Goal: Navigation & Orientation: Go to known website

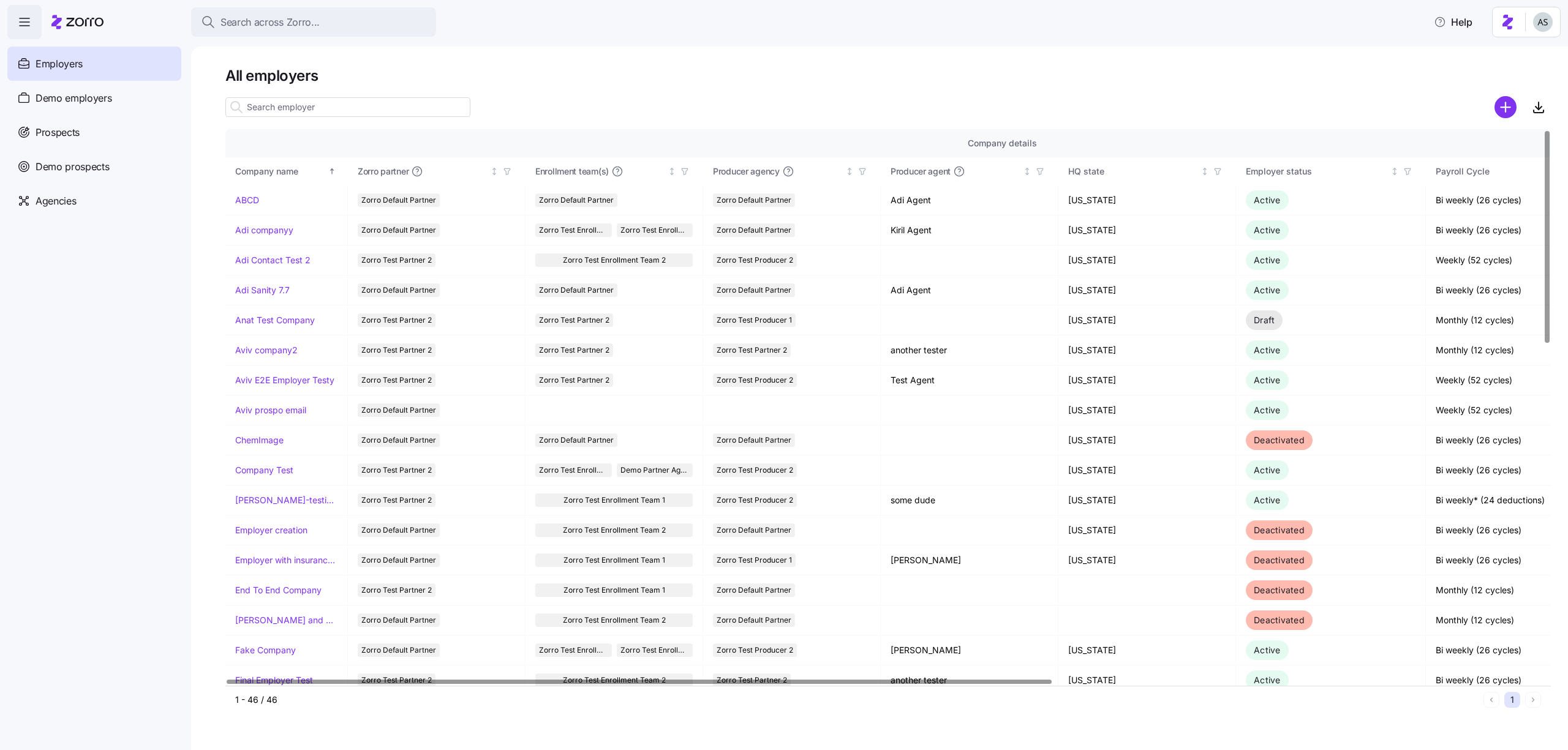
click at [1519, 98] on div at bounding box center [1523, 107] width 57 height 25
click at [1506, 107] on icon "add icon" at bounding box center [1505, 107] width 9 height 0
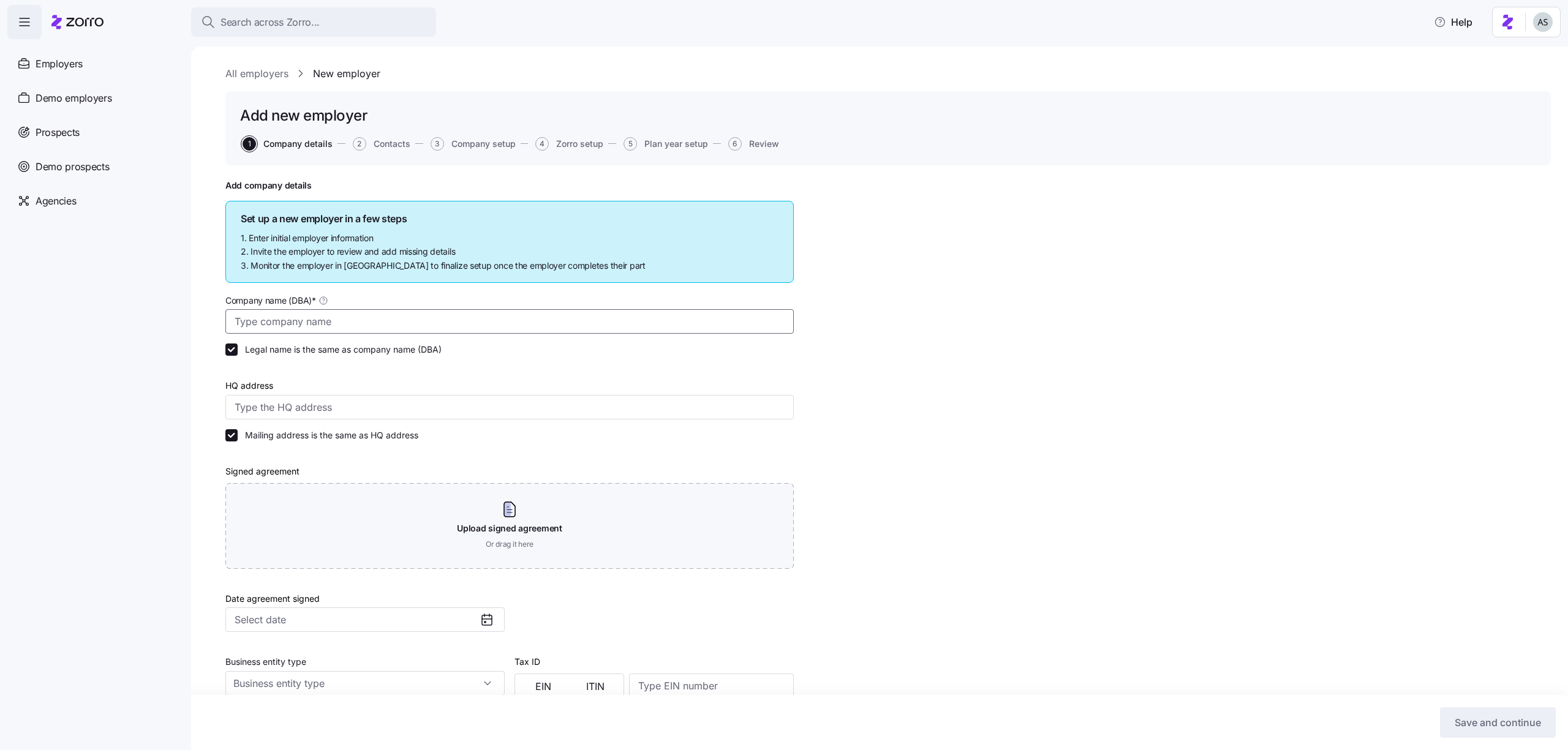
click at [332, 315] on input "Company name (DBA) *" at bounding box center [510, 321] width 568 height 25
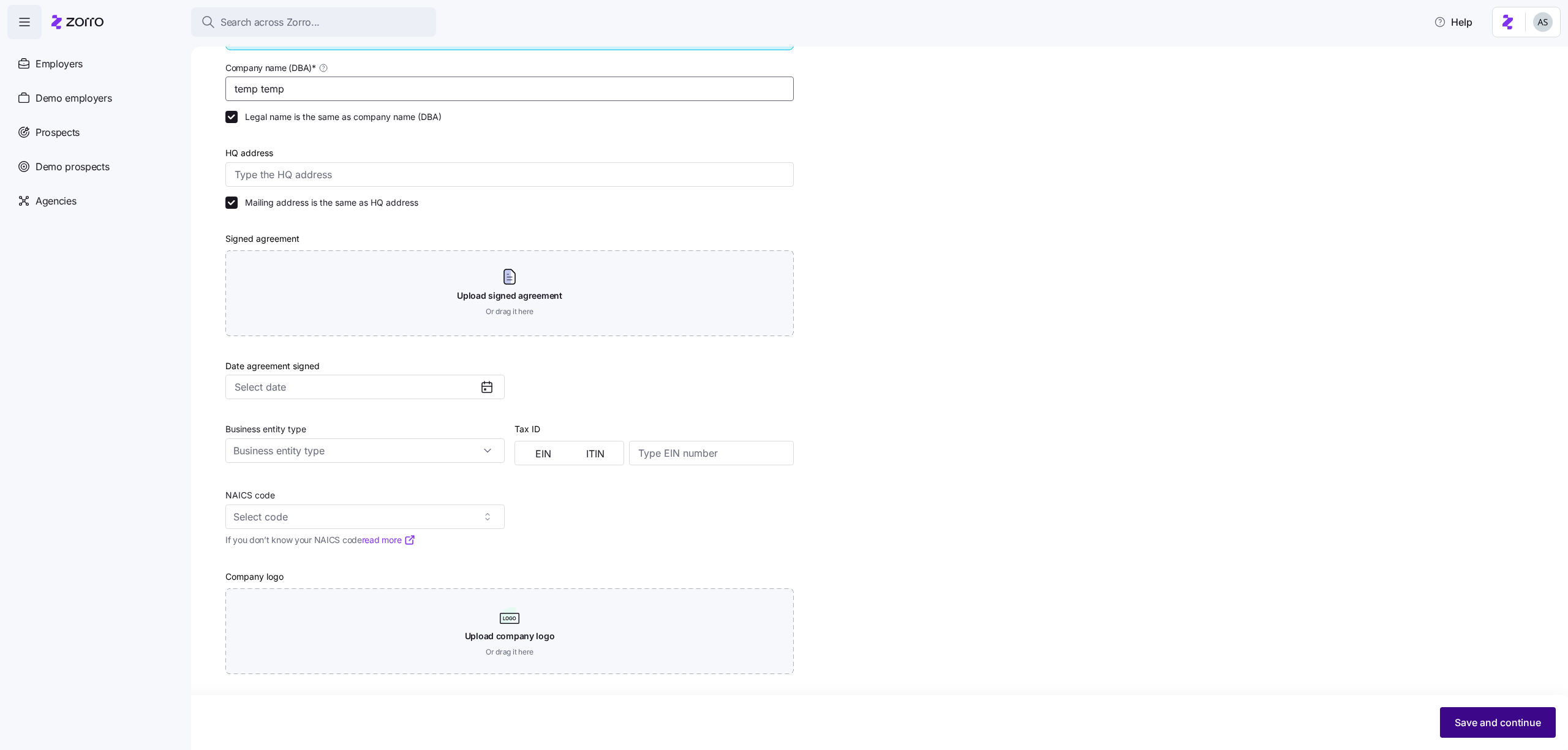
type input "temp temp"
click at [1528, 735] on button "Save and continue" at bounding box center [1497, 722] width 115 height 31
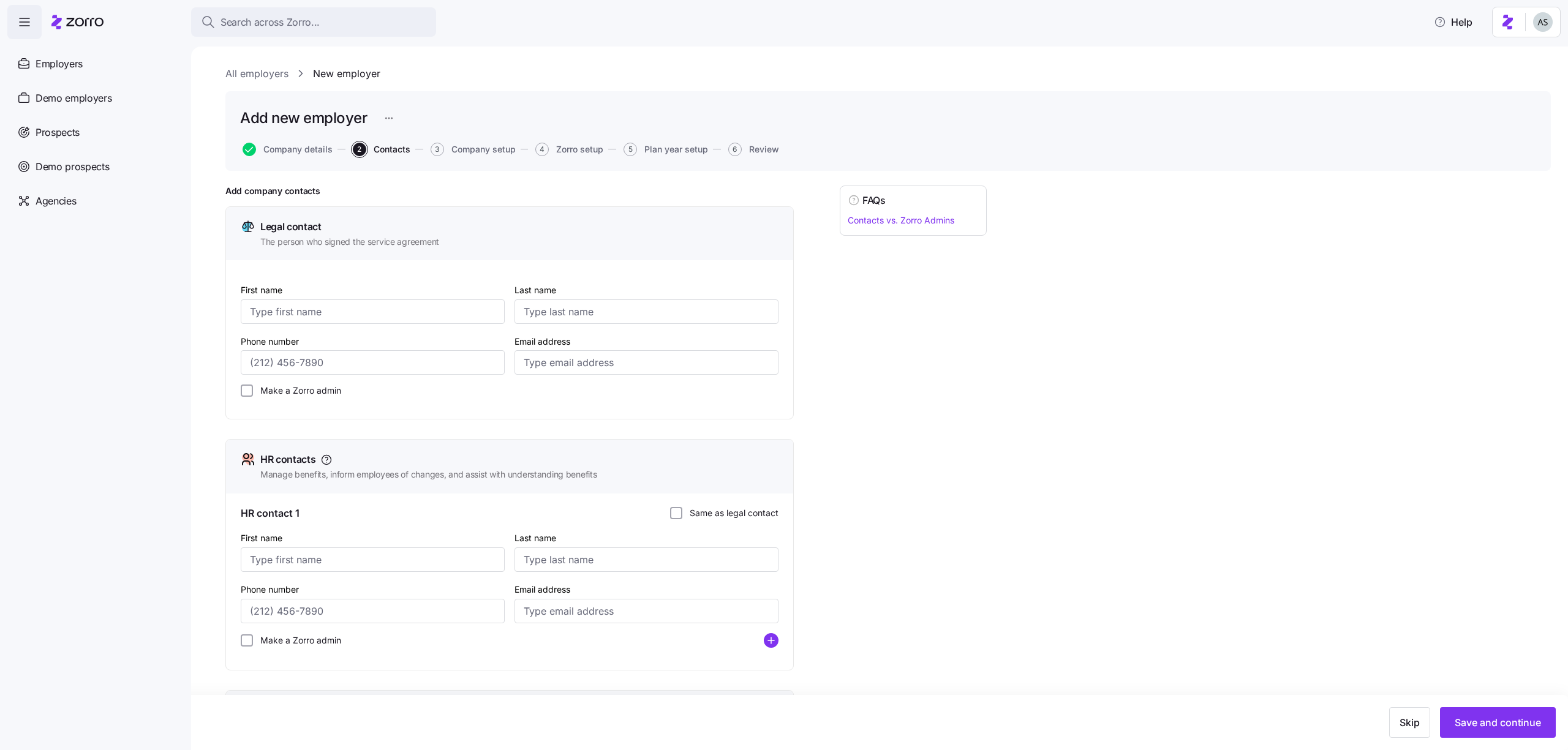
scroll to position [247, 0]
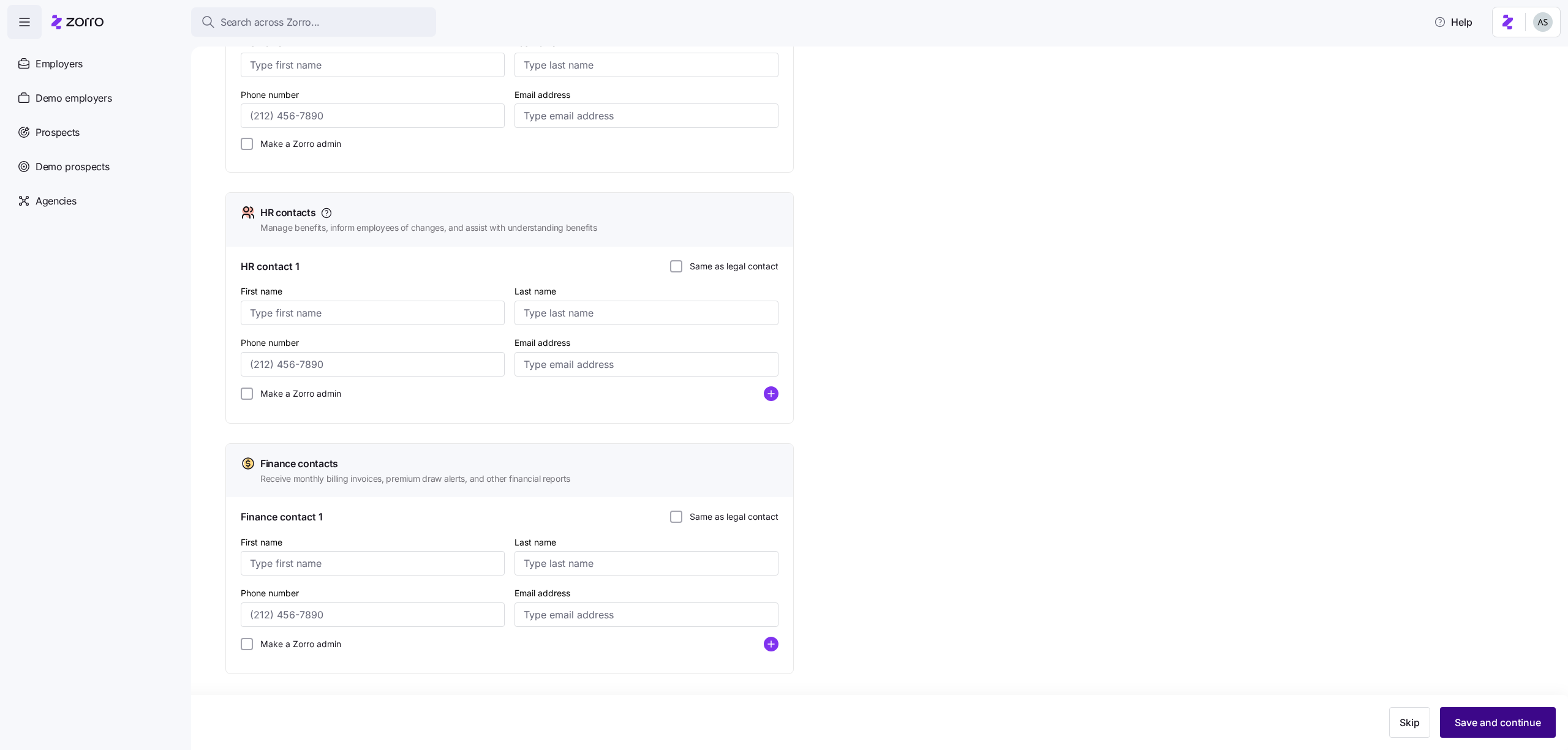
click at [1493, 731] on button "Save and continue" at bounding box center [1497, 722] width 115 height 31
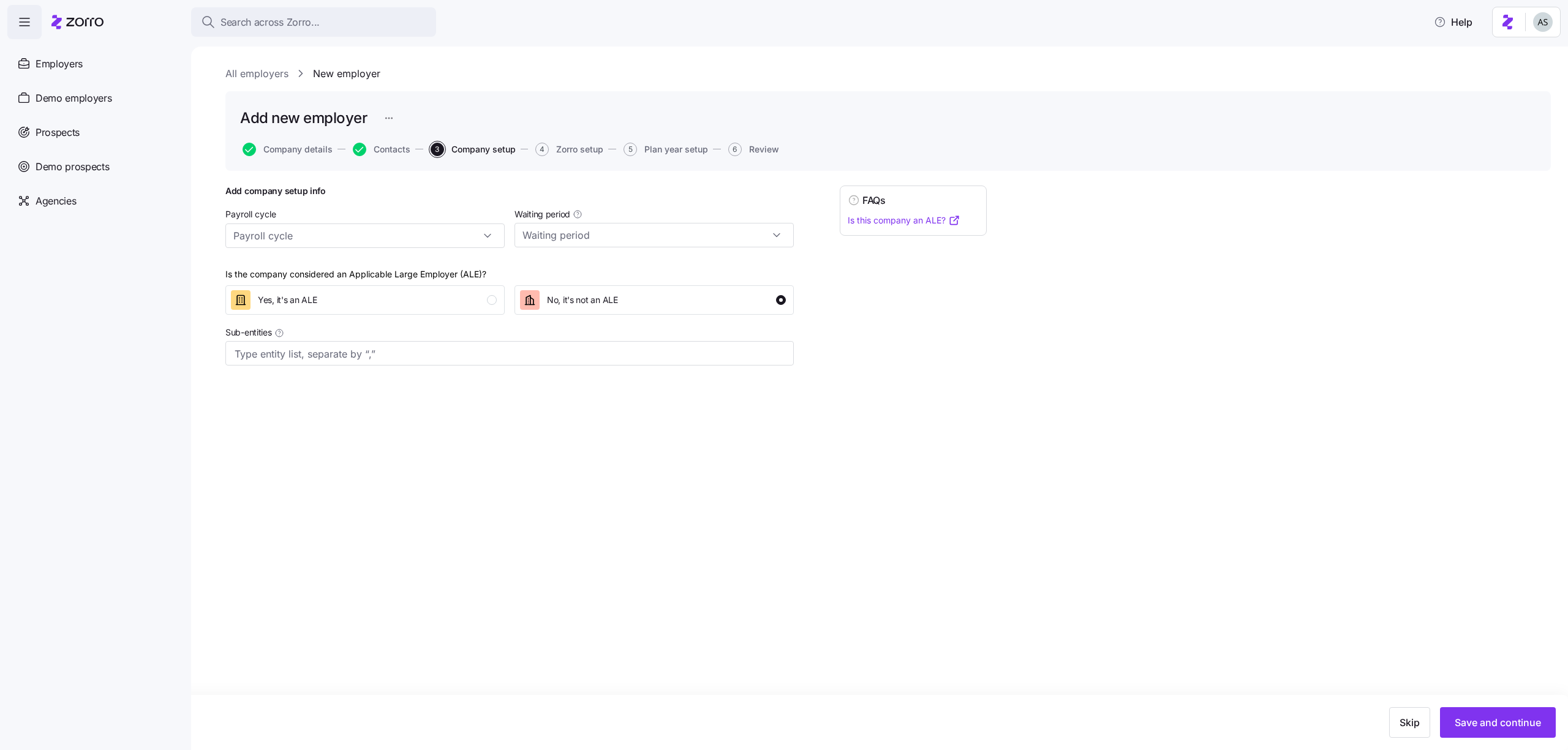
click at [1493, 731] on button "Save and continue" at bounding box center [1497, 722] width 115 height 31
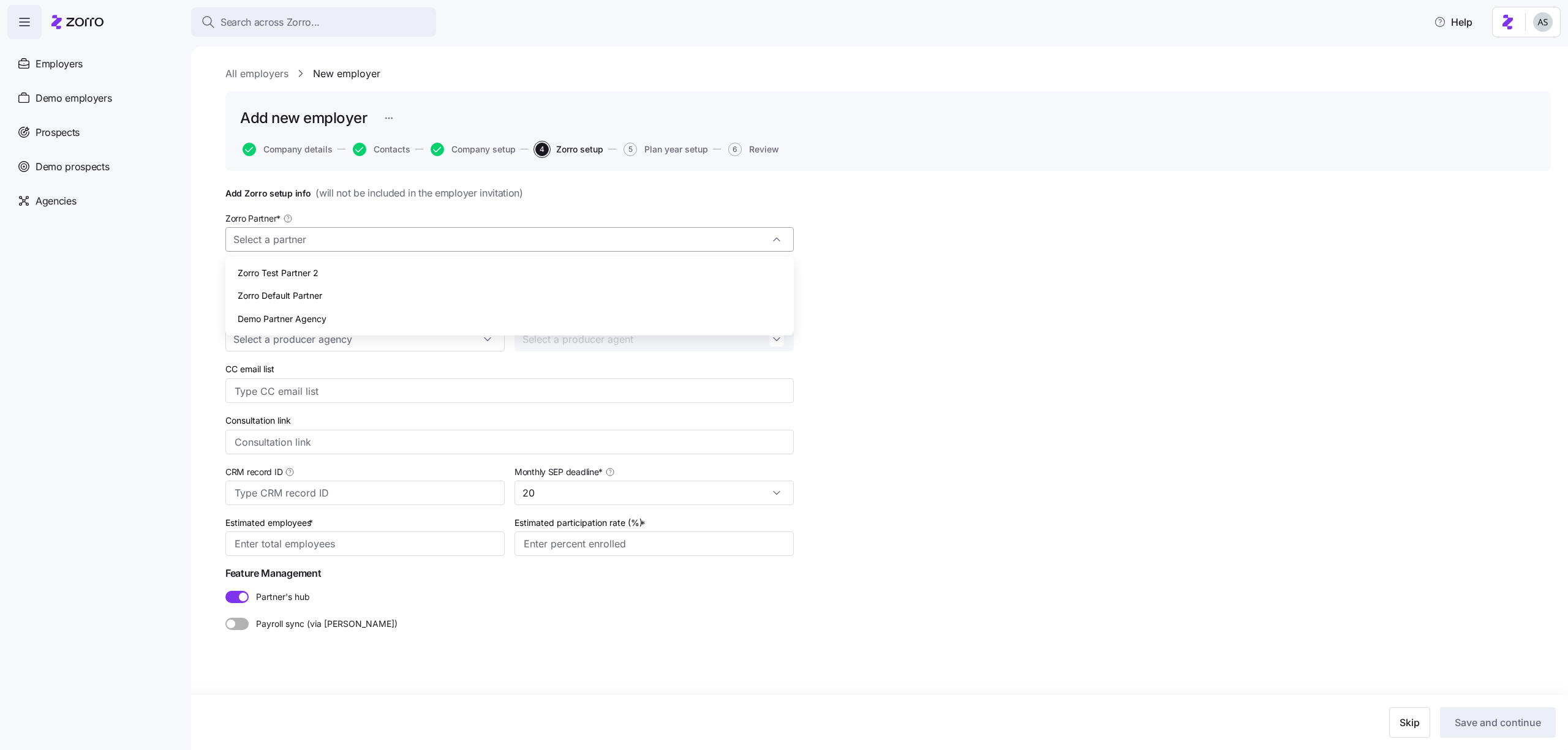
click at [302, 251] on input "Zorro Partner *" at bounding box center [510, 239] width 568 height 25
click at [302, 299] on span "Zorro Default Partner" at bounding box center [279, 296] width 84 height 13
type input "Zorro Default Partner"
click at [226, 284] on div at bounding box center [510, 288] width 568 height 25
click at [305, 388] on div "Zorro Default Partner" at bounding box center [510, 386] width 550 height 15
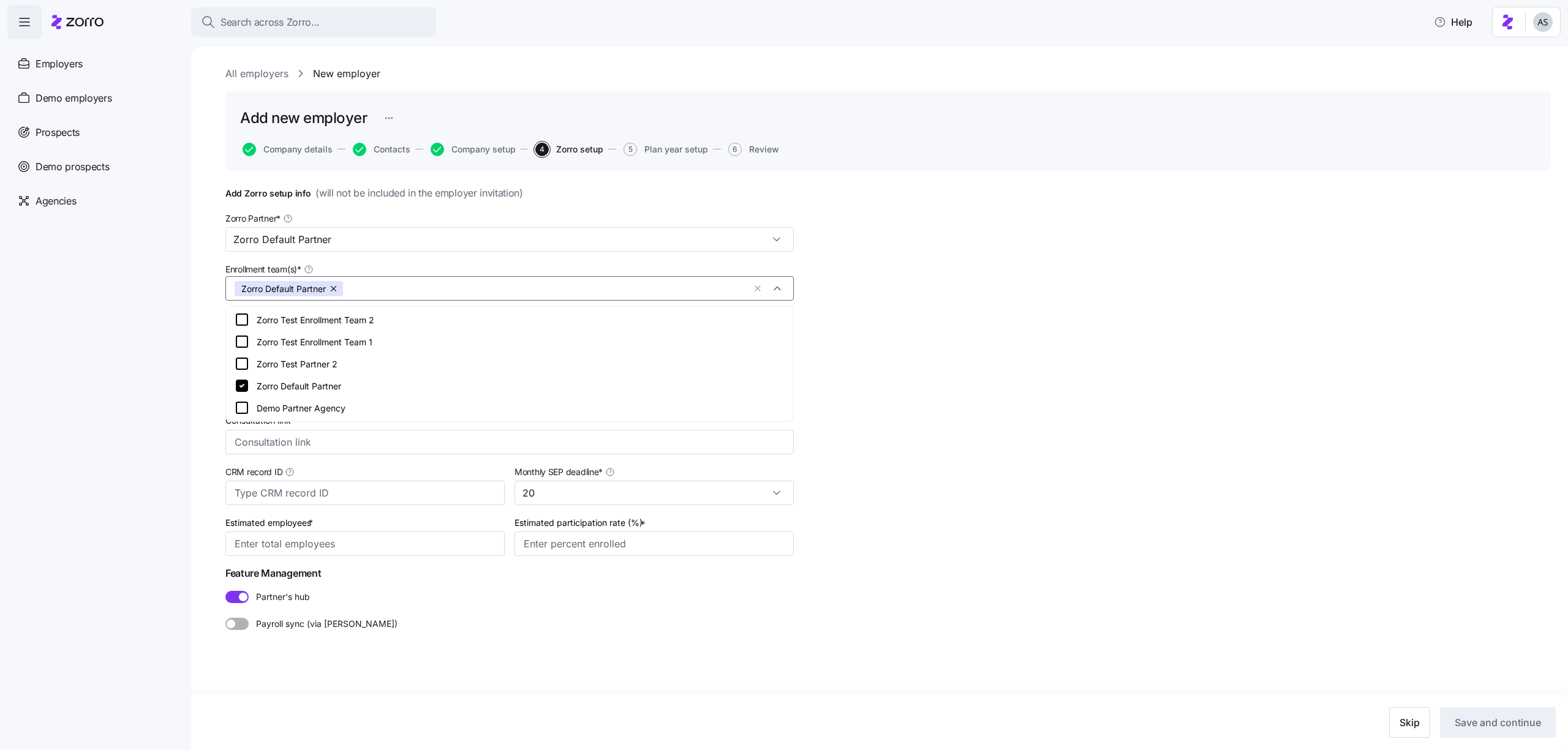
click at [274, 342] on div "Zorro Test Enrollment Team 1" at bounding box center [510, 342] width 550 height 15
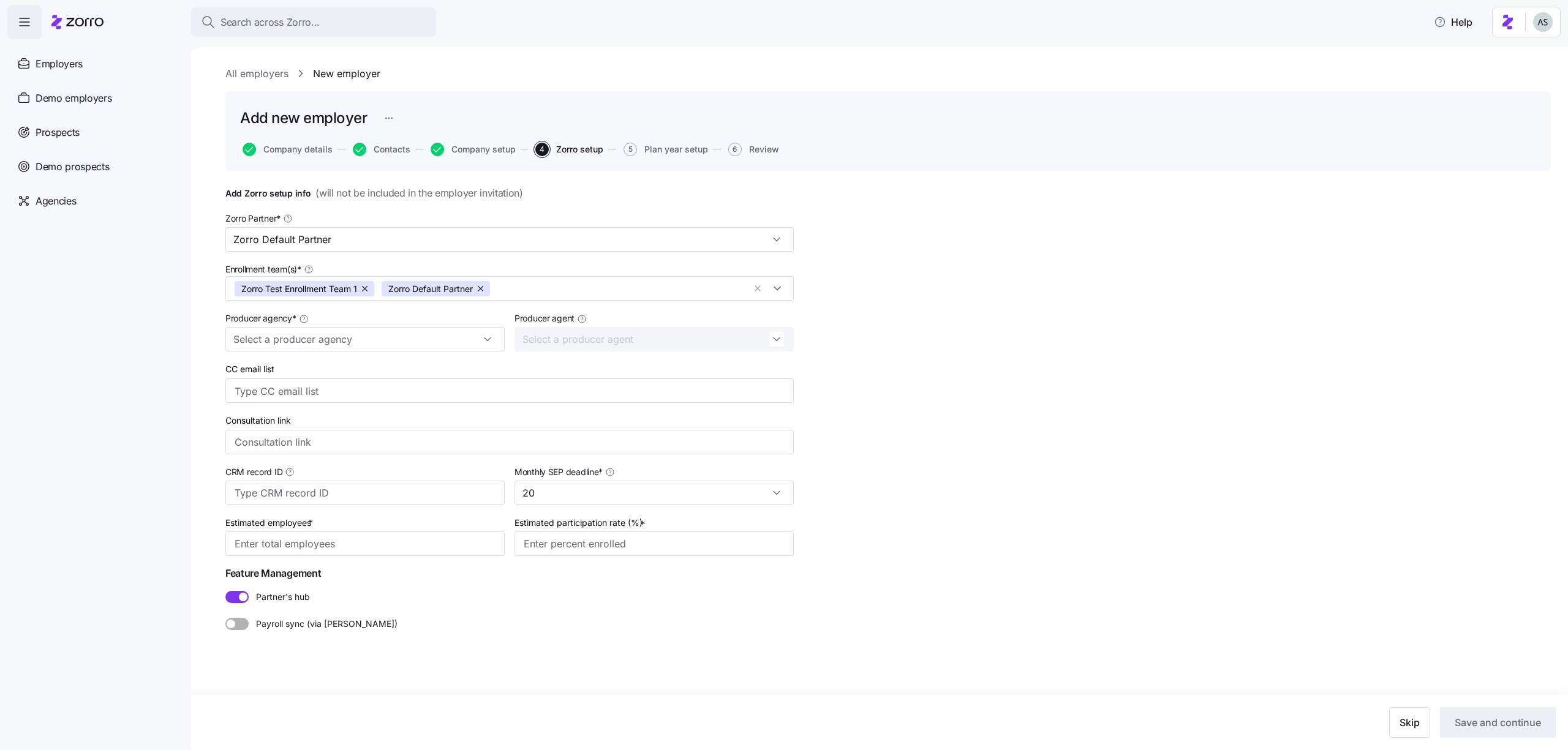
click at [101, 354] on nav "Employers Demo employers Prospects Demo prospects Agencies" at bounding box center [95, 395] width 191 height 711
click at [286, 351] on input "Producer agency *" at bounding box center [365, 339] width 279 height 25
click at [286, 378] on span "Zorro Test Producer 3" at bounding box center [282, 373] width 88 height 13
type input "Zorro Test Producer 3"
click at [403, 542] on input "Estimated employees *" at bounding box center [365, 544] width 279 height 25
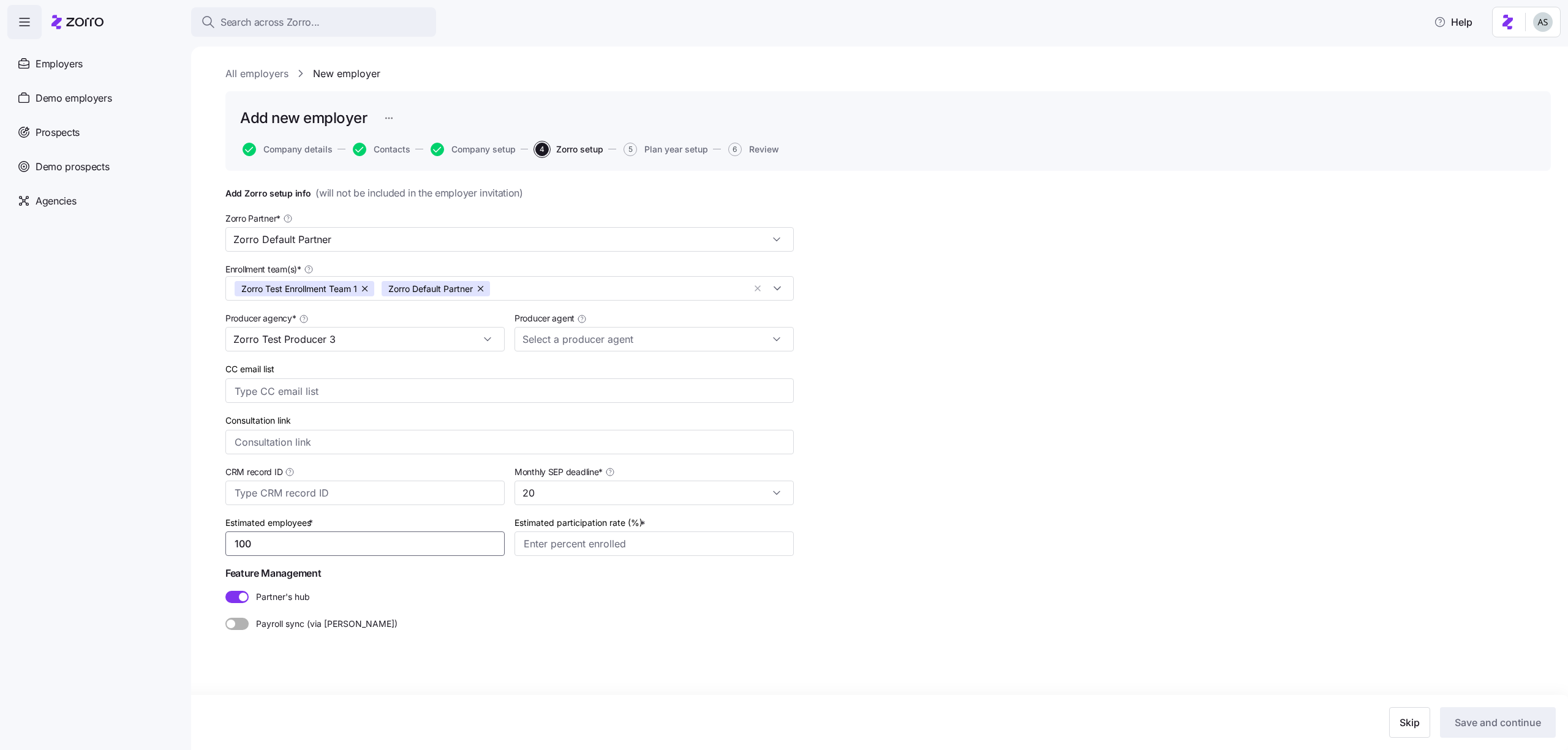
type input "100"
type input "80%"
click at [1477, 714] on button "Save and continue" at bounding box center [1497, 722] width 115 height 31
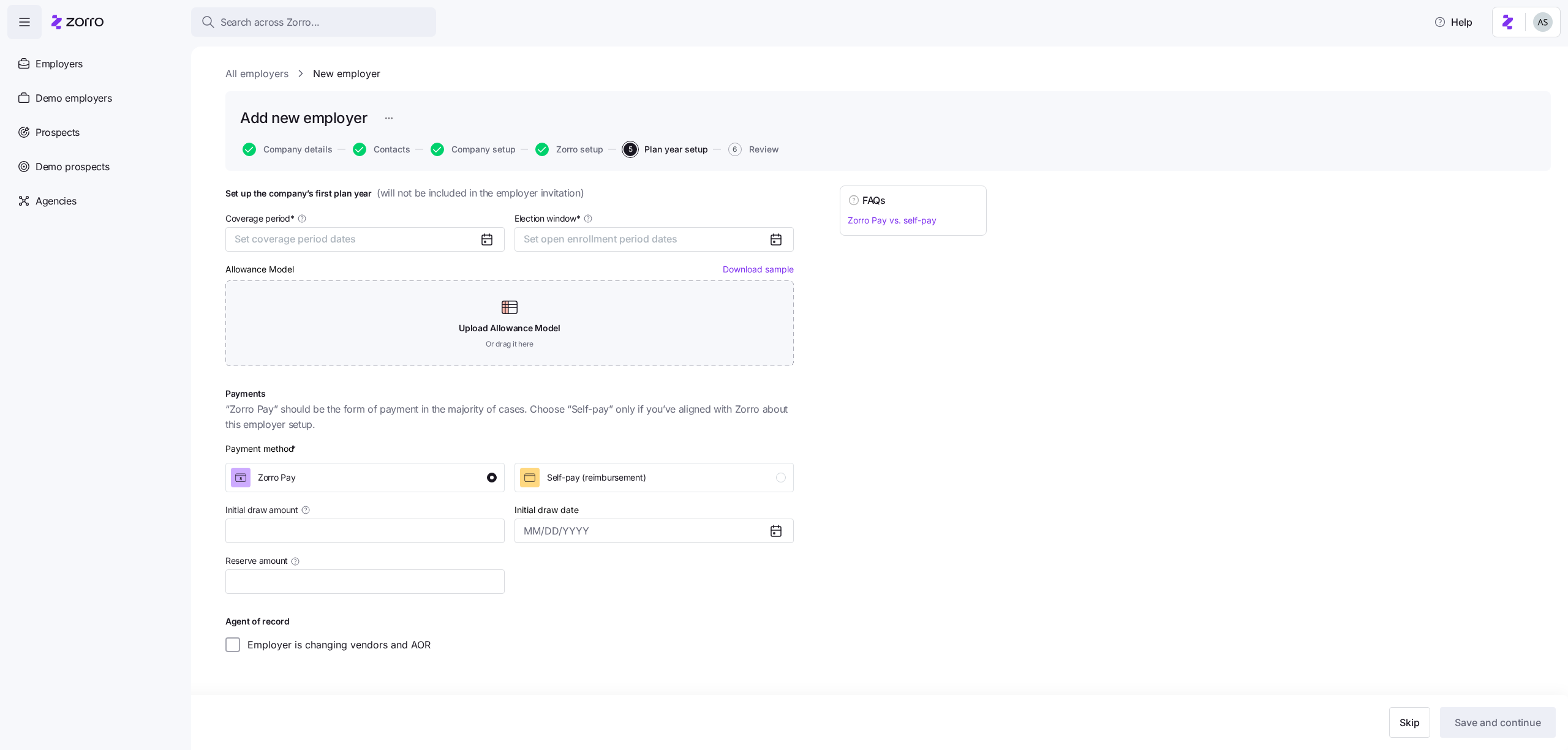
click at [406, 215] on div "Coverage period * Set coverage period dates" at bounding box center [365, 231] width 279 height 41
click at [405, 229] on button "Set coverage period dates" at bounding box center [365, 239] width 279 height 25
click at [255, 301] on button "Jan" at bounding box center [267, 308] width 61 height 26
click at [396, 384] on button "Dec" at bounding box center [390, 387] width 61 height 26
click at [612, 231] on button "Set open enrollment period dates" at bounding box center [654, 239] width 279 height 25
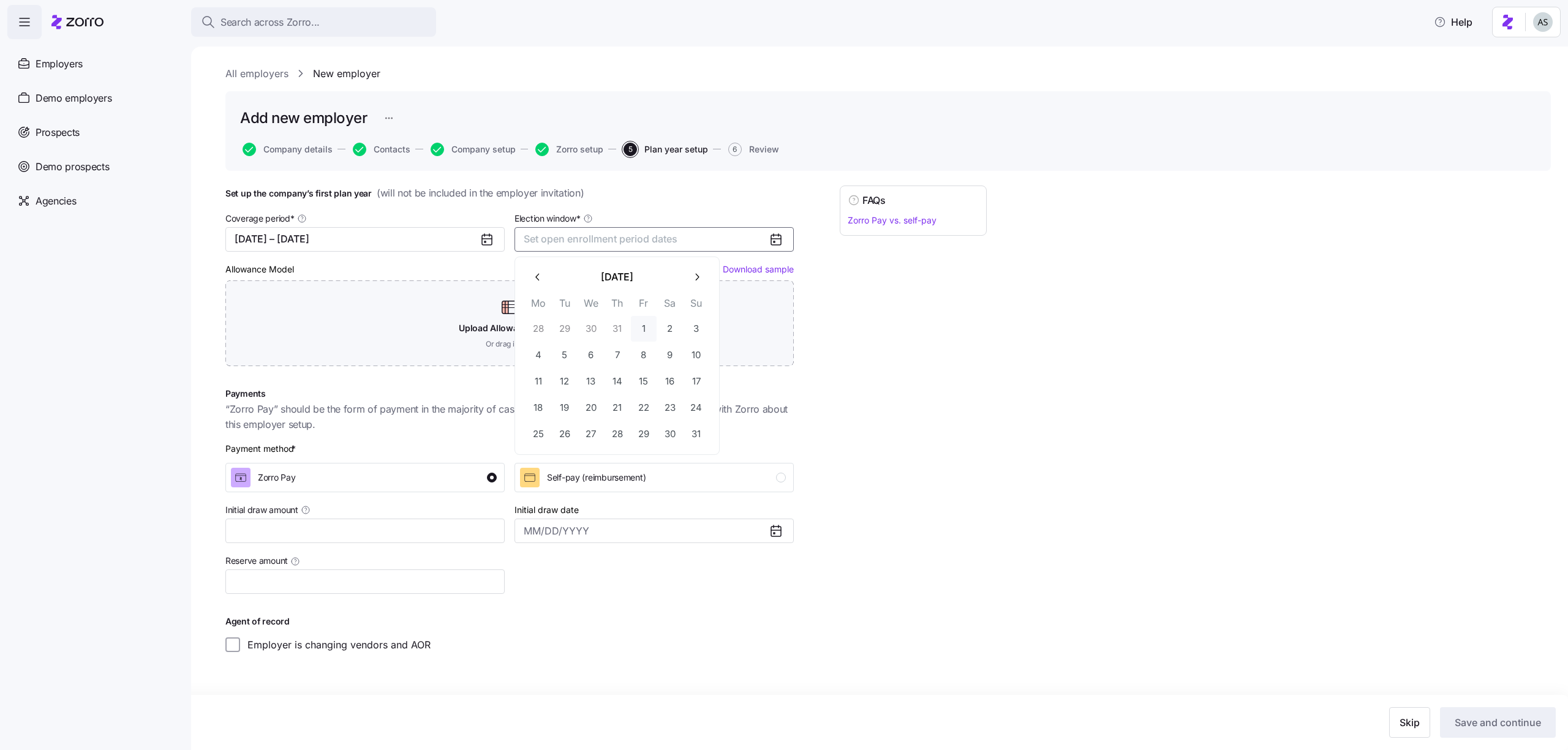
click at [637, 326] on button "1" at bounding box center [644, 328] width 26 height 26
click at [698, 425] on button "31" at bounding box center [696, 434] width 26 height 26
click at [1473, 717] on span "Save and continue" at bounding box center [1498, 722] width 86 height 15
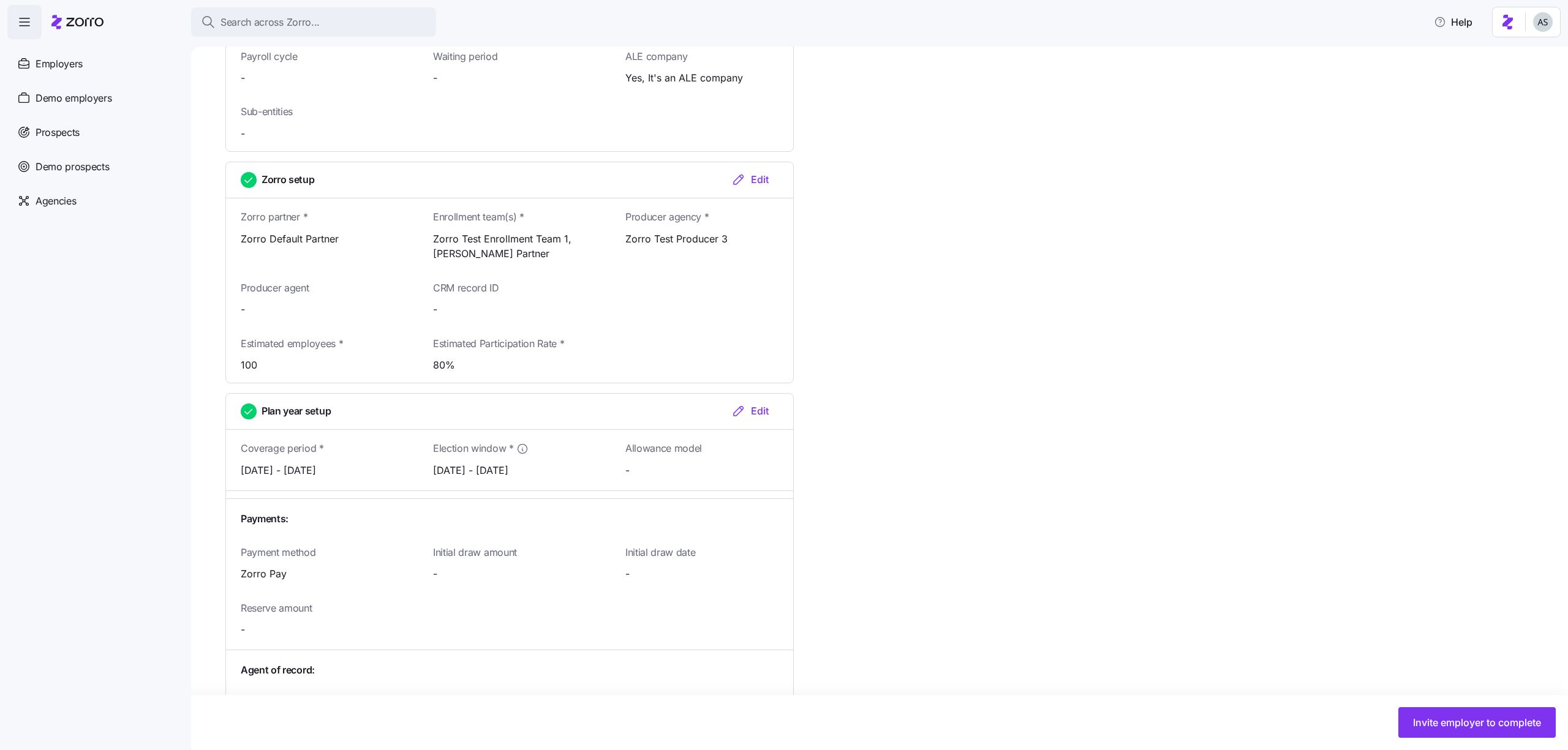
scroll to position [955, 0]
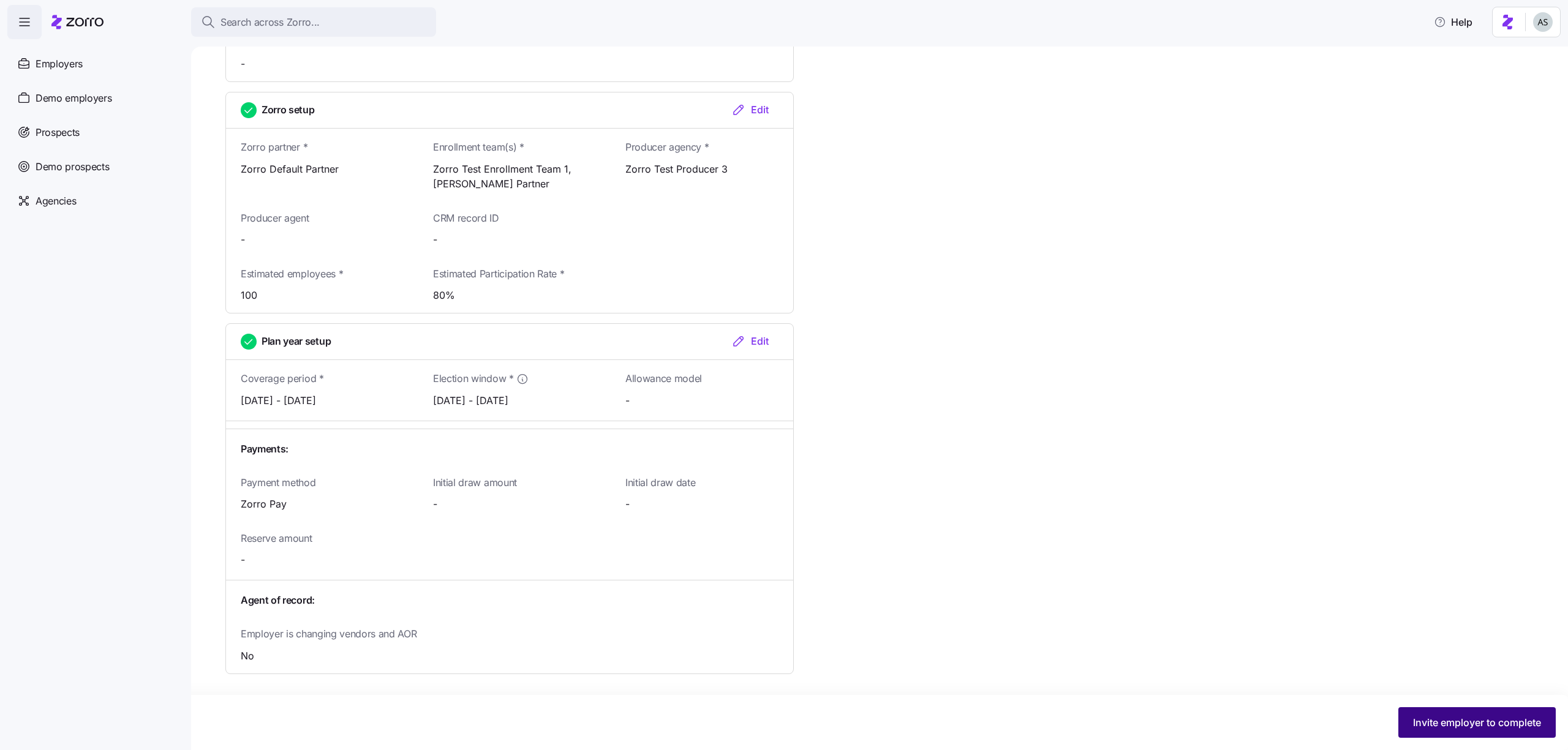
click at [1421, 714] on button "Invite employer to complete" at bounding box center [1476, 722] width 157 height 31
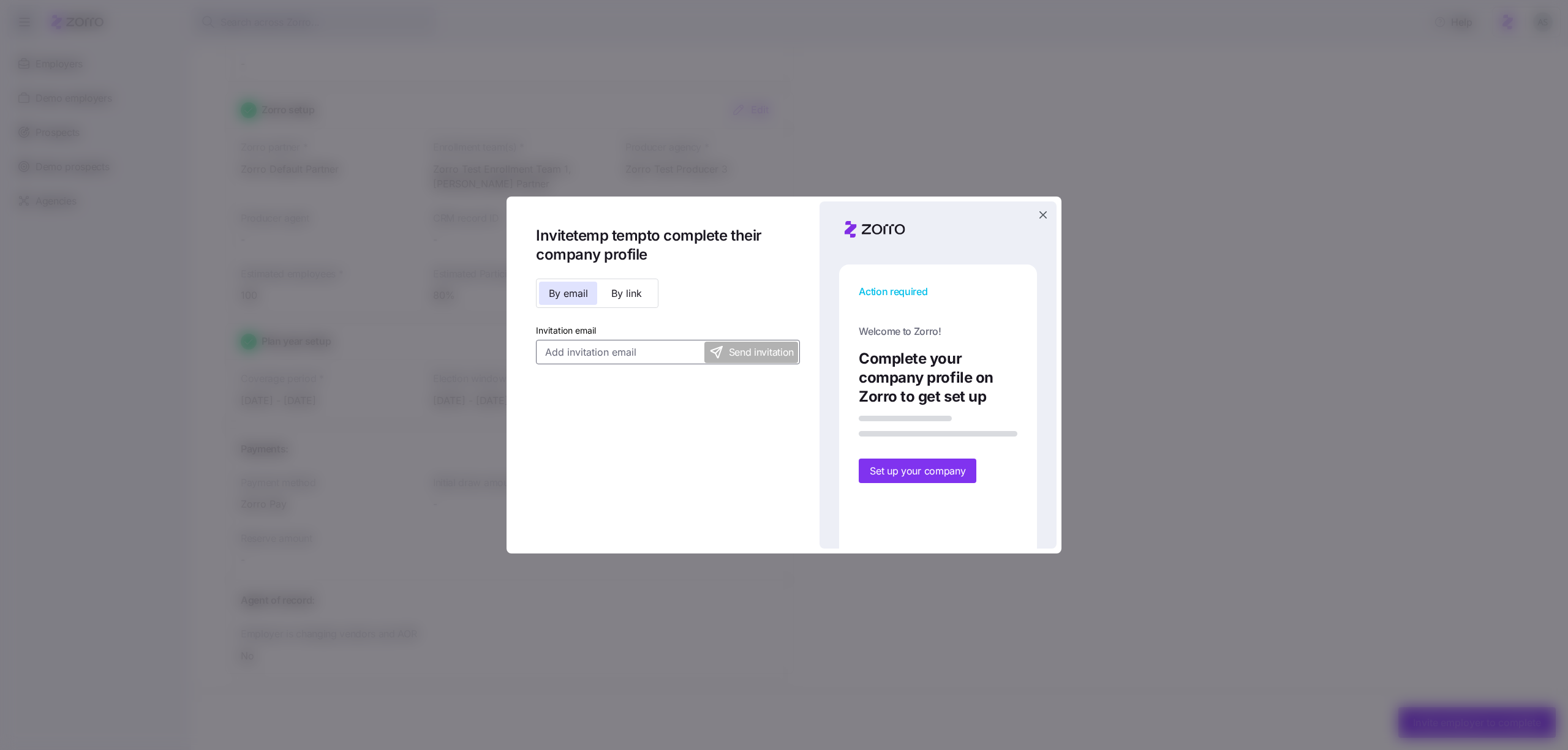
click at [661, 346] on input "Invitation email" at bounding box center [667, 352] width 264 height 25
type input "[EMAIL_ADDRESS][DOMAIN_NAME]"
click at [764, 353] on span "Send invitation" at bounding box center [761, 352] width 65 height 16
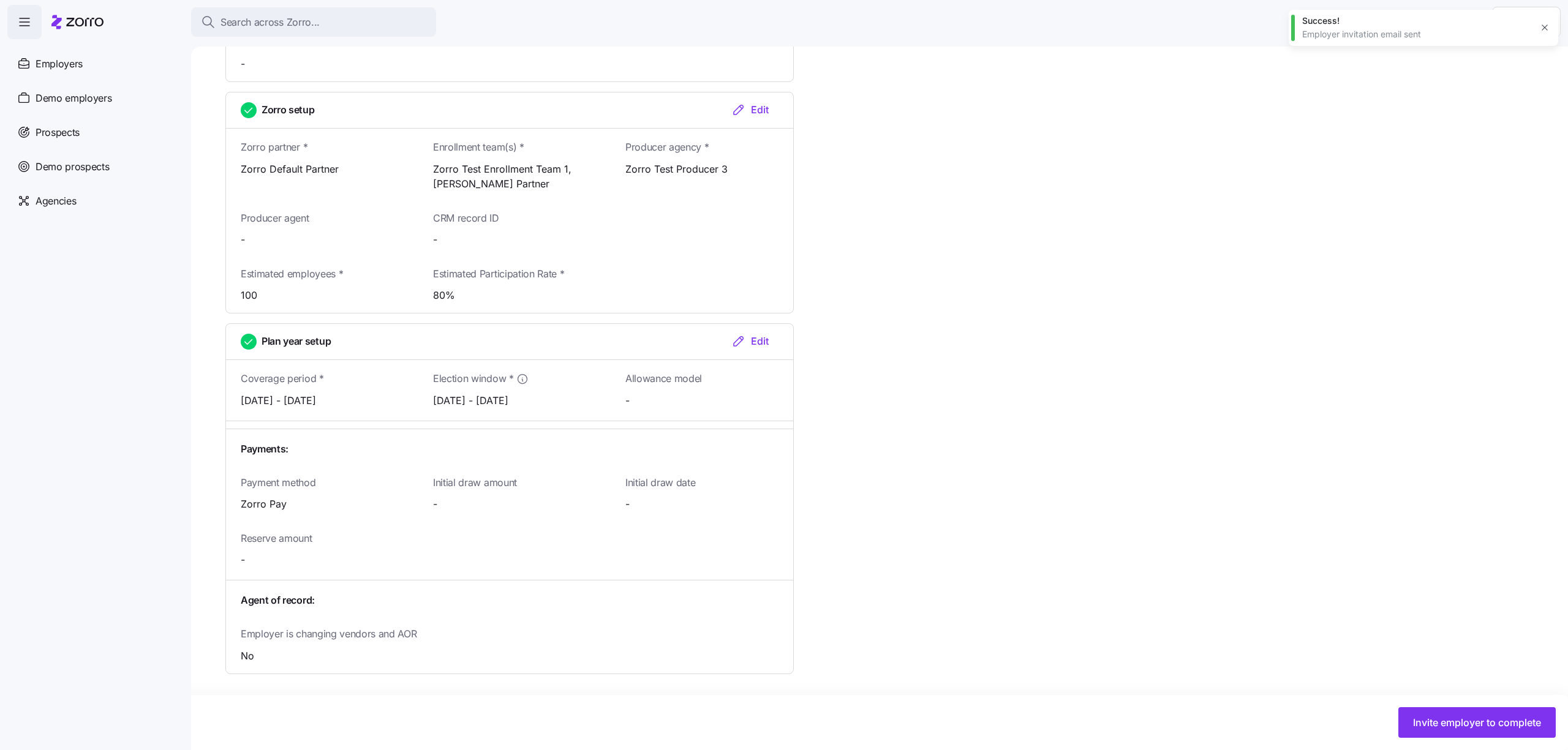
scroll to position [1055, 0]
